Goal: Information Seeking & Learning: Check status

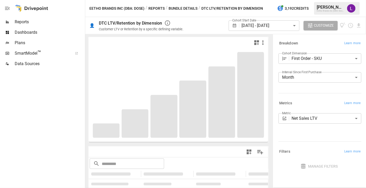
click at [39, 23] on span "Reports" at bounding box center [49, 22] width 69 height 6
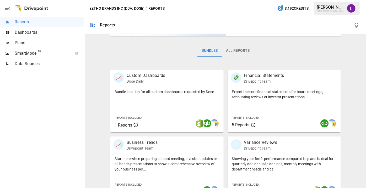
scroll to position [94, 0]
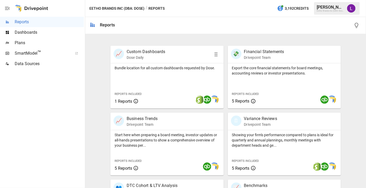
click at [174, 80] on div "Bundle location for all custom dashboards requested by Dose. Reports Included 1…" at bounding box center [166, 85] width 113 height 45
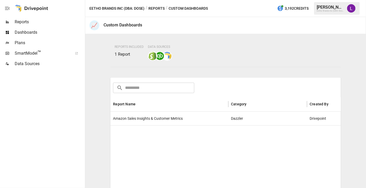
scroll to position [75, 0]
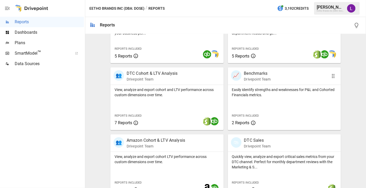
scroll to position [214, 0]
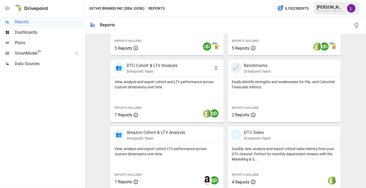
click at [176, 97] on div "View, analyze and export cohort and LTV performance across custom dimensions ov…" at bounding box center [166, 99] width 113 height 45
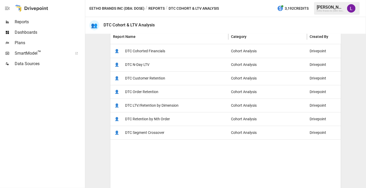
scroll to position [95, 0]
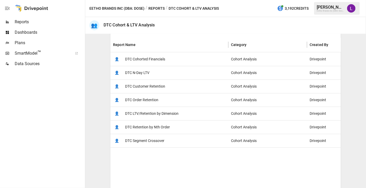
click at [163, 139] on span "DTC Segment Crossover" at bounding box center [144, 140] width 39 height 13
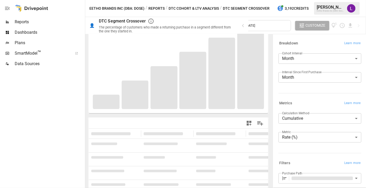
scroll to position [69, 0]
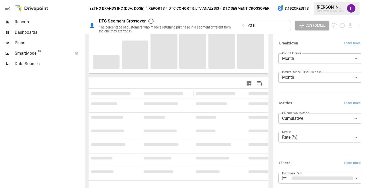
type input "**********"
